Goal: Task Accomplishment & Management: Use online tool/utility

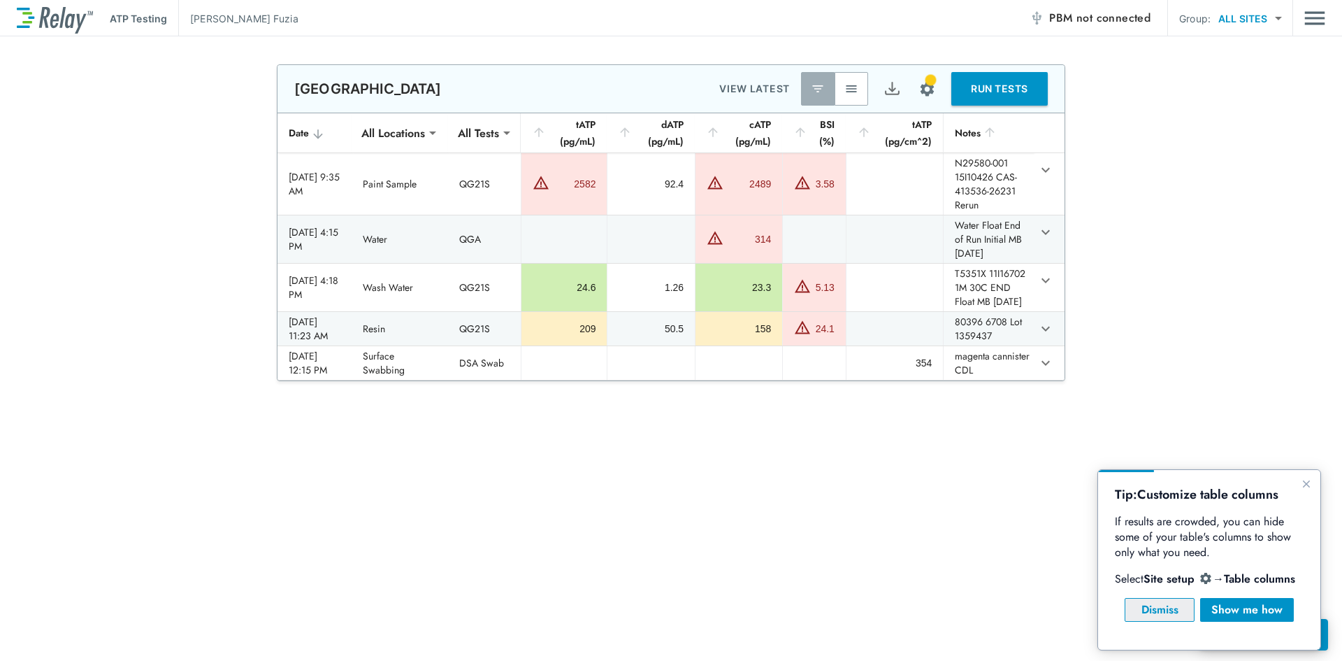
click at [1155, 613] on div "Dismiss" at bounding box center [1160, 609] width 46 height 17
